Goal: Transaction & Acquisition: Purchase product/service

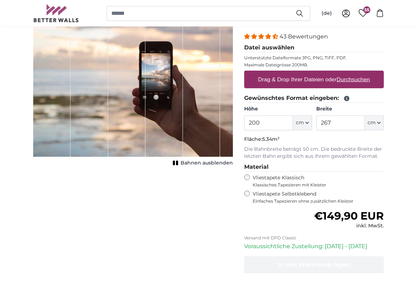
click at [316, 80] on label "Drag & Drop Ihrer Dateien oder Durchsuchen" at bounding box center [314, 80] width 118 height 14
click at [316, 73] on input "Drag & Drop Ihrer Dateien oder Durchsuchen" at bounding box center [313, 72] width 139 height 2
type input "**********"
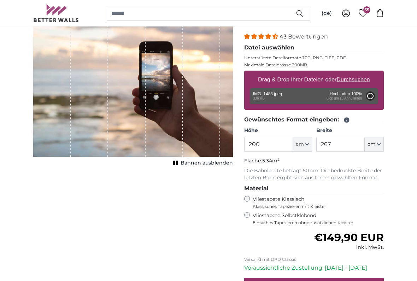
type input "87.5"
type input "49"
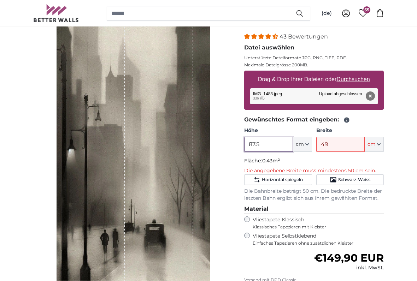
click at [278, 145] on input "87.5" at bounding box center [268, 144] width 48 height 15
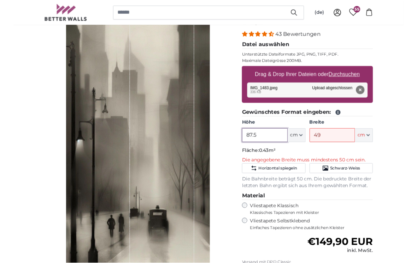
scroll to position [84, 0]
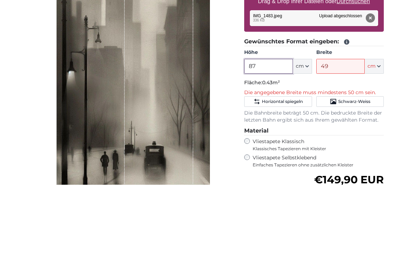
type input "8"
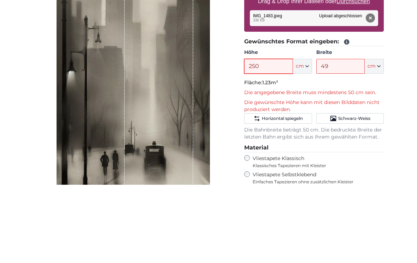
type input "250"
click at [342, 137] on input "49" at bounding box center [340, 144] width 48 height 15
type input "4"
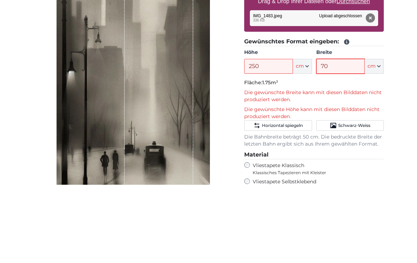
type input "70"
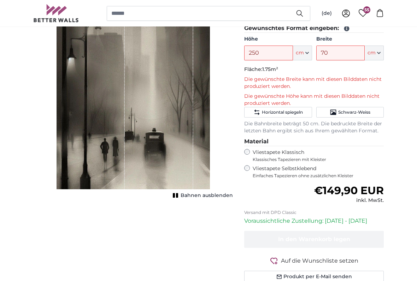
scroll to position [174, 0]
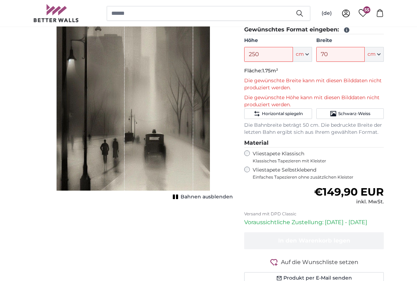
click at [365, 114] on span "Schwarz-Weiss" at bounding box center [354, 114] width 32 height 6
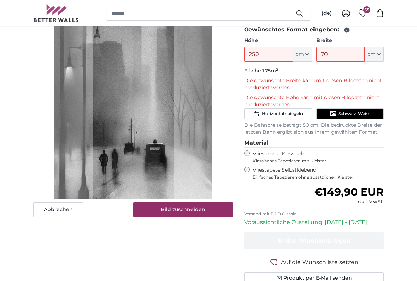
click at [355, 113] on span "Schwarz-Weiss" at bounding box center [354, 114] width 32 height 6
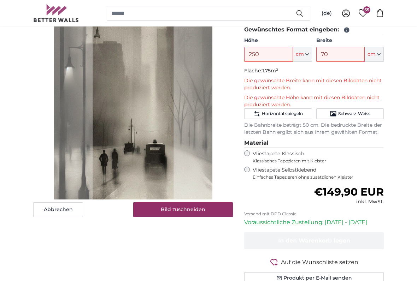
click at [357, 113] on span "Schwarz-Weiss" at bounding box center [354, 114] width 32 height 6
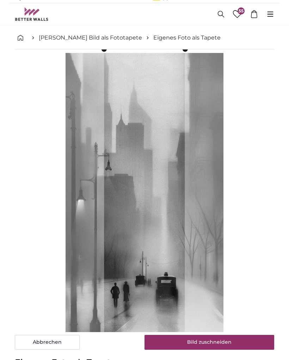
scroll to position [0, 0]
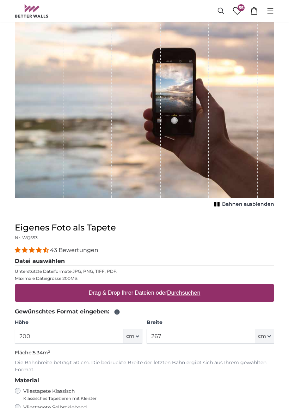
scroll to position [54, 0]
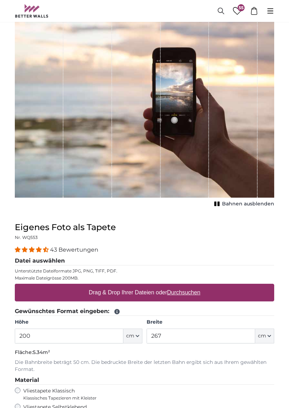
click at [138, 295] on label "Drag & Drop Ihrer Dateien oder Durchsuchen" at bounding box center [145, 293] width 118 height 14
click at [138, 286] on input "Drag & Drop Ihrer Dateien oder Durchsuchen" at bounding box center [145, 285] width 260 height 2
type input "**********"
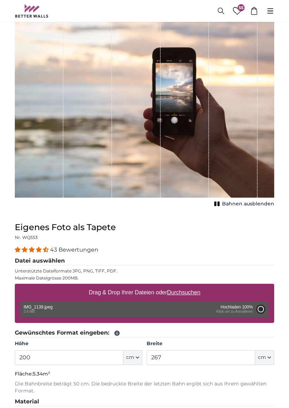
type input "150"
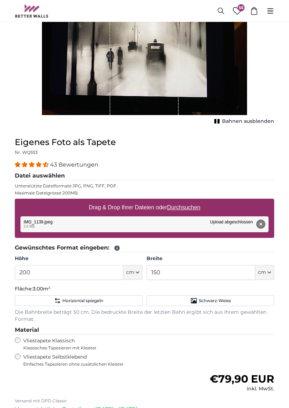
scroll to position [216, 0]
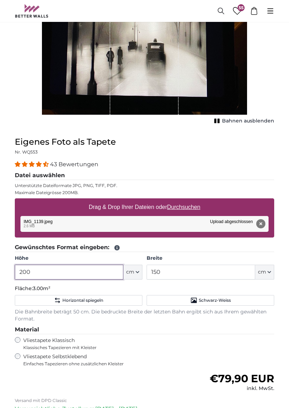
click at [108, 273] on input "200" at bounding box center [69, 272] width 109 height 15
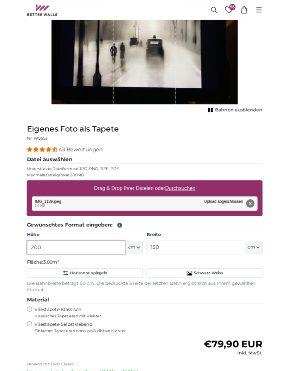
scroll to position [242, 0]
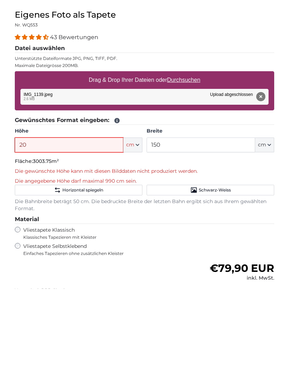
type input "2"
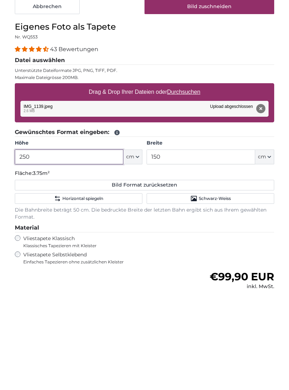
type input "250"
click at [217, 241] on label "Breite" at bounding box center [211, 244] width 128 height 7
click at [217, 251] on input "150" at bounding box center [201, 258] width 109 height 15
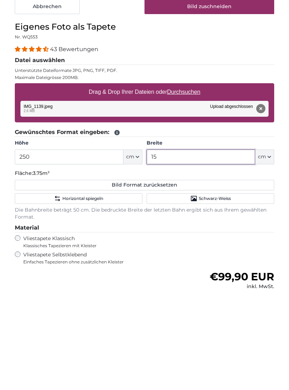
type input "1"
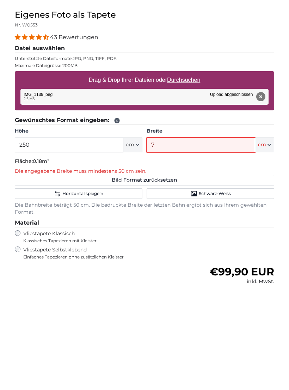
type input "70"
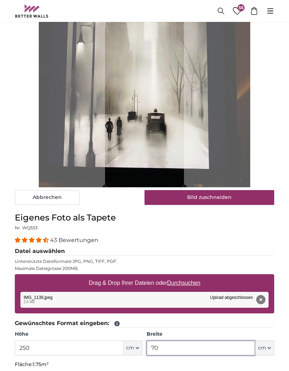
scroll to position [152, 0]
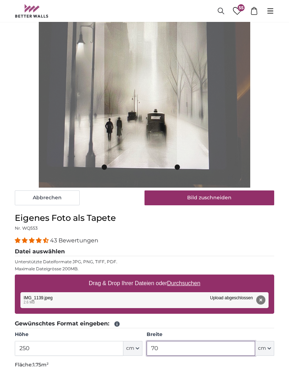
click at [175, 107] on cropper-handle at bounding box center [177, 37] width 5 height 260
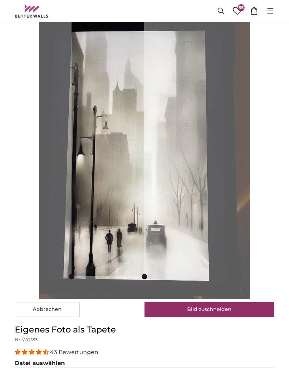
scroll to position [41, 0]
